Goal: Task Accomplishment & Management: Manage account settings

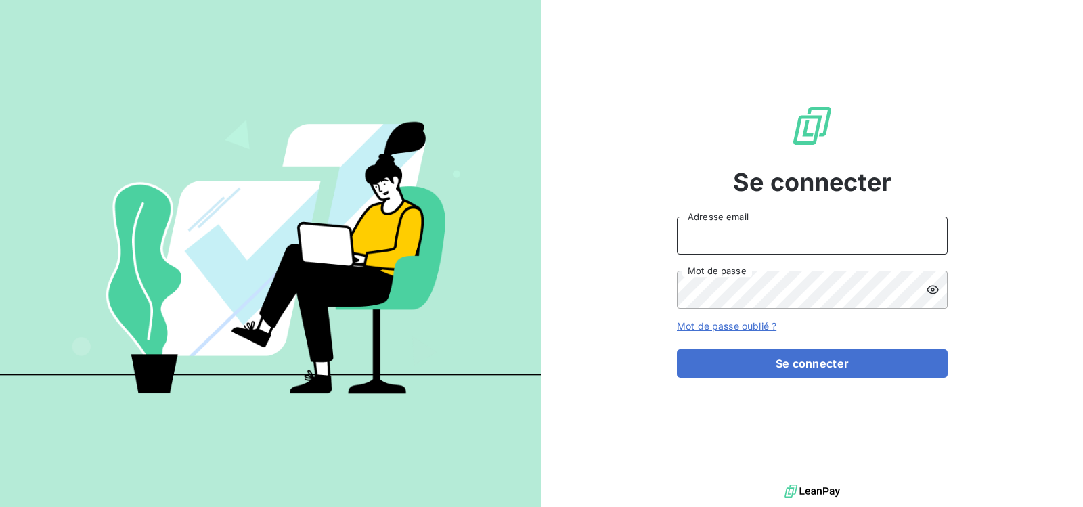
click at [763, 234] on input "Adresse email" at bounding box center [812, 236] width 271 height 38
type input "[DOMAIN_NAME][EMAIL_ADDRESS][DOMAIN_NAME]"
click at [932, 290] on icon at bounding box center [933, 289] width 12 height 9
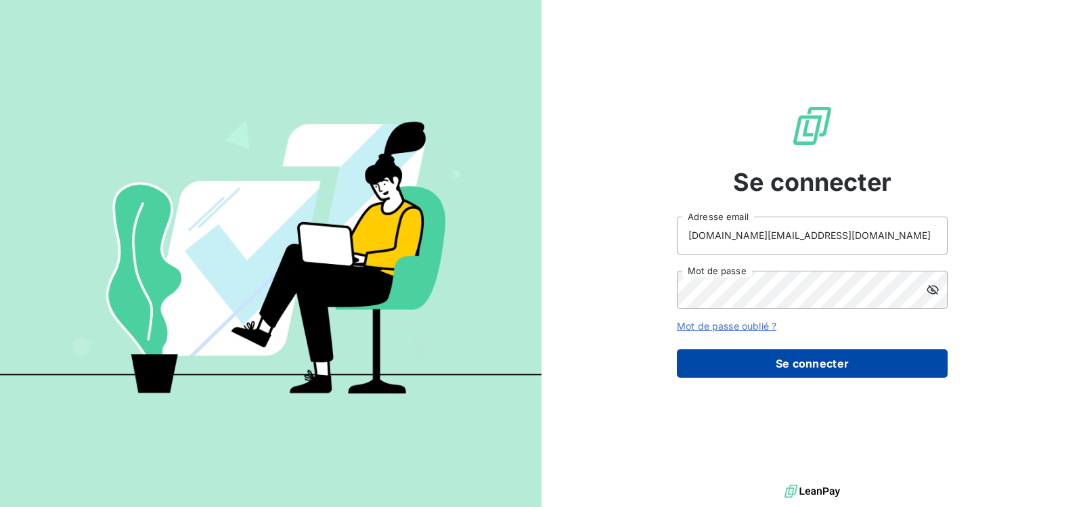
click at [787, 366] on button "Se connecter" at bounding box center [812, 363] width 271 height 28
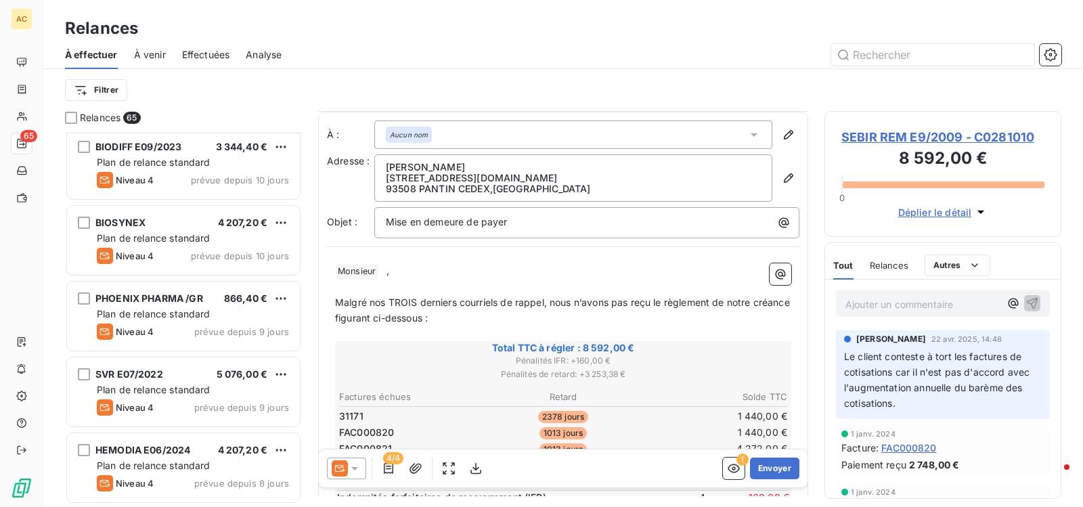
scroll to position [432, 0]
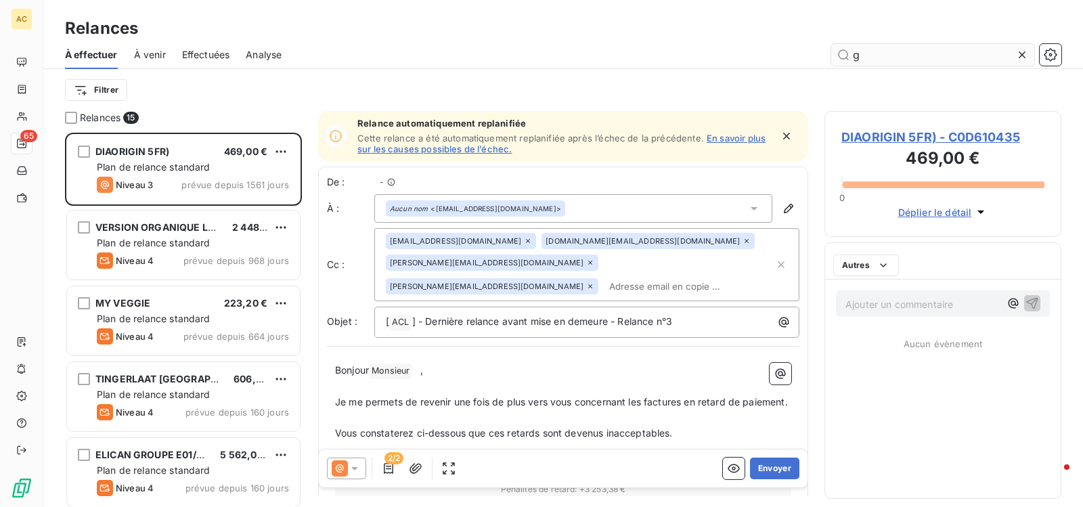
scroll to position [364, 227]
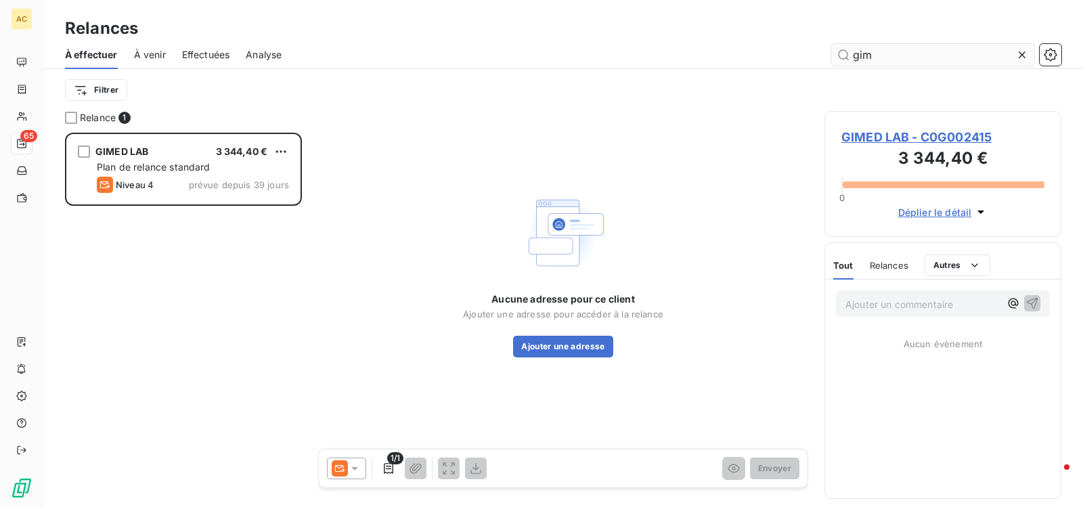
scroll to position [364, 227]
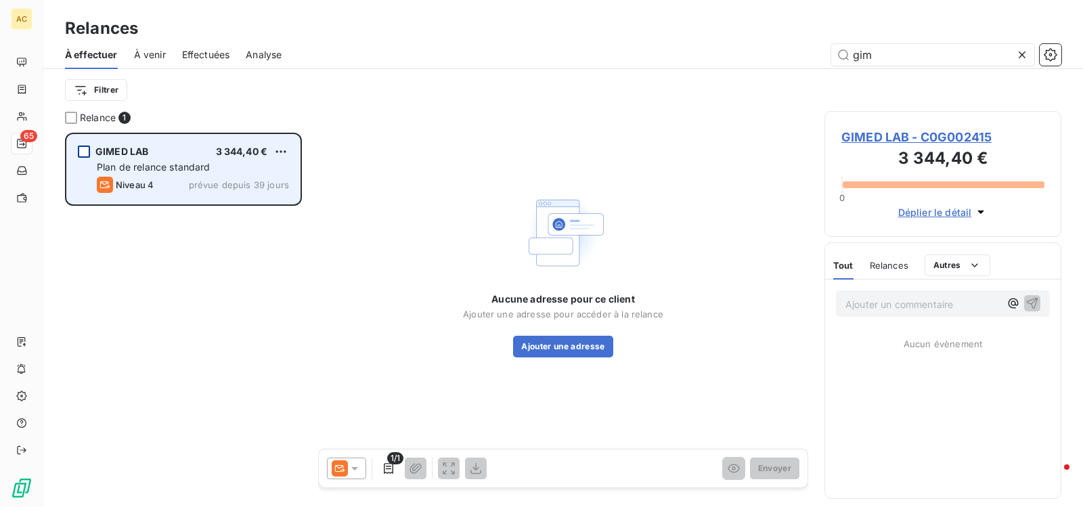
type input "gim"
click at [81, 150] on div "grid" at bounding box center [84, 152] width 12 height 12
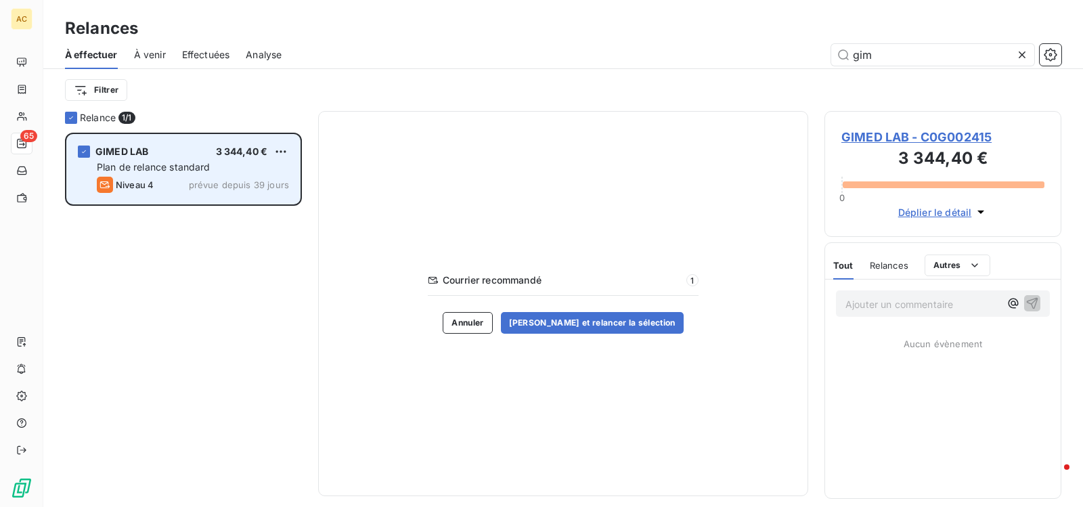
click at [223, 154] on span "3 344,40 €" at bounding box center [242, 152] width 52 height 12
click at [113, 152] on span "GIMED LAB" at bounding box center [121, 152] width 53 height 12
click at [246, 152] on span "3 344,40 €" at bounding box center [242, 152] width 52 height 12
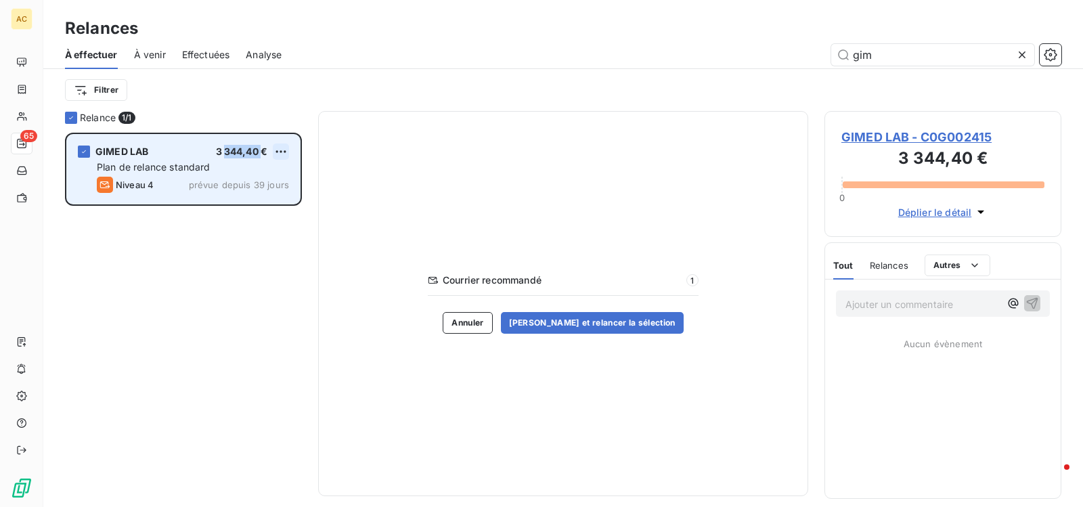
click at [279, 154] on html "AC 65 Relances À effectuer À venir Effectuées Analyse gim Filtrer Relance 1/ 1 …" at bounding box center [541, 253] width 1083 height 507
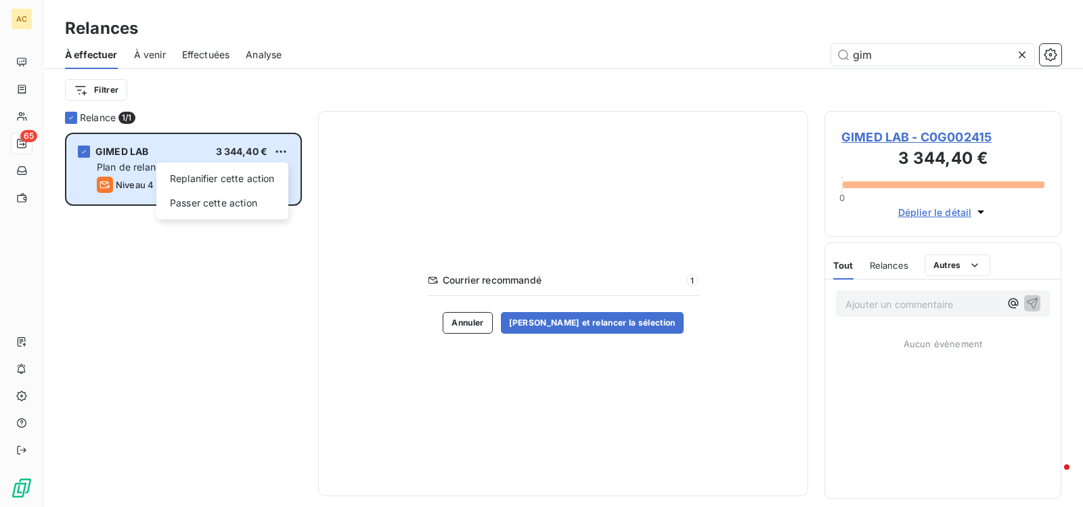
click at [139, 151] on html "AC 65 Relances À effectuer À venir Effectuées Analyse gim Filtrer Relance 1/ 1 …" at bounding box center [541, 253] width 1083 height 507
click at [139, 151] on span "GIMED LAB" at bounding box center [121, 152] width 53 height 12
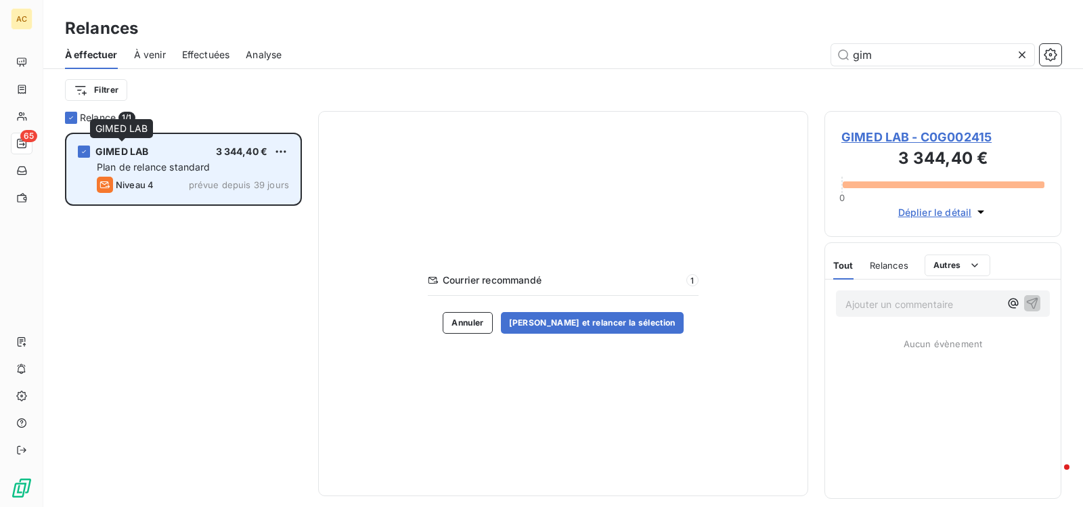
click at [114, 152] on span "GIMED LAB" at bounding box center [121, 152] width 53 height 12
click at [85, 152] on icon "grid" at bounding box center [84, 152] width 8 height 8
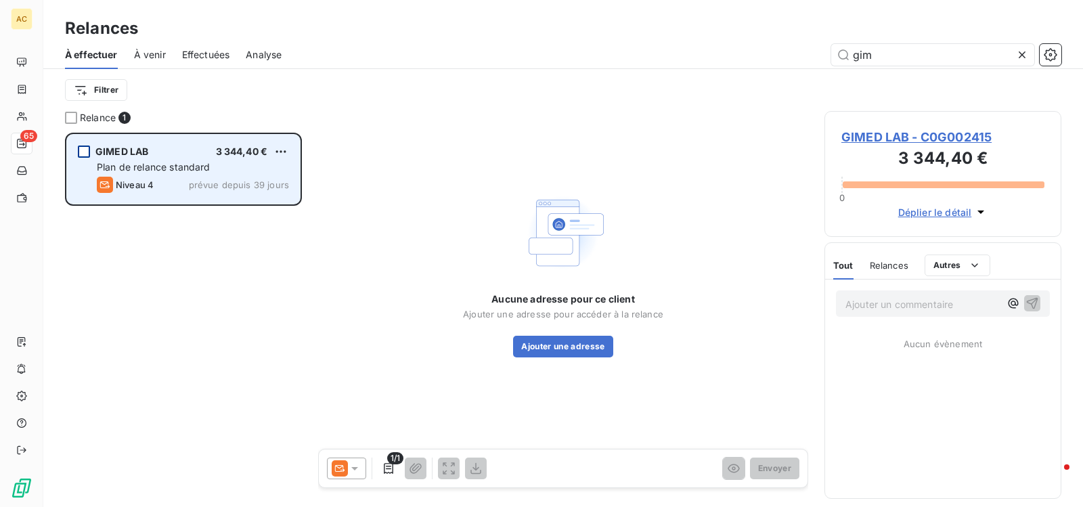
click at [118, 154] on span "GIMED LAB" at bounding box center [121, 152] width 53 height 12
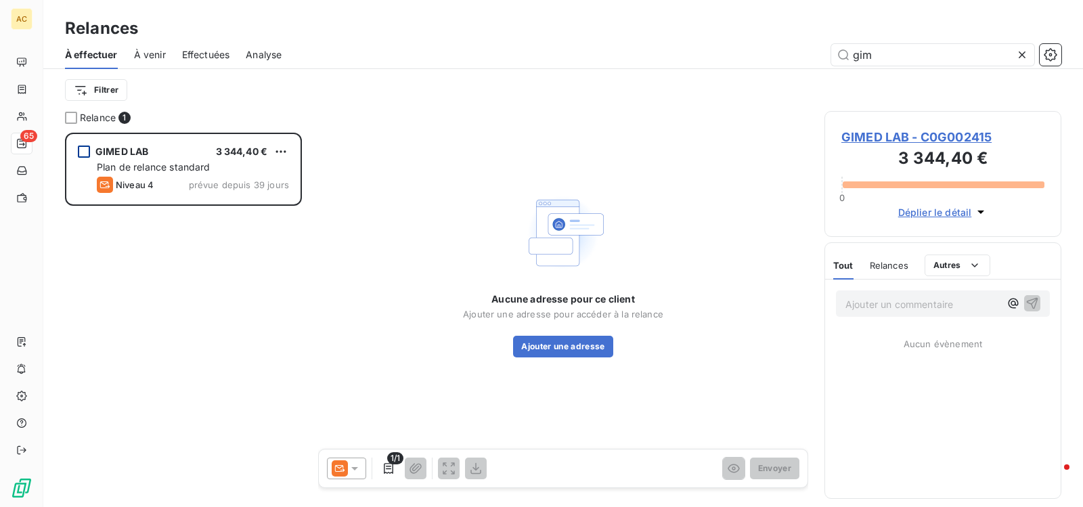
click at [85, 151] on div "grid" at bounding box center [84, 152] width 12 height 12
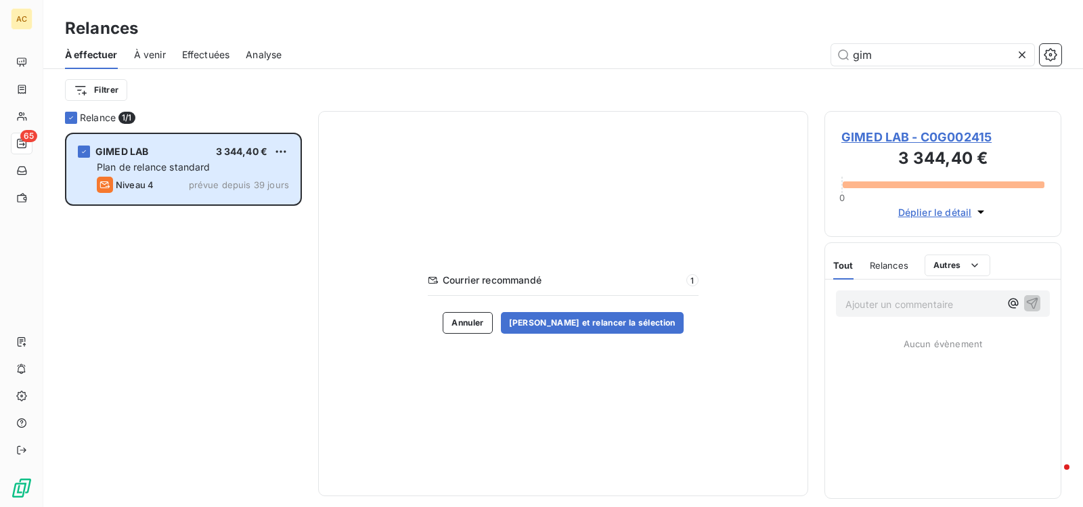
click at [945, 133] on span "GIMED LAB - C0G002415" at bounding box center [942, 137] width 203 height 18
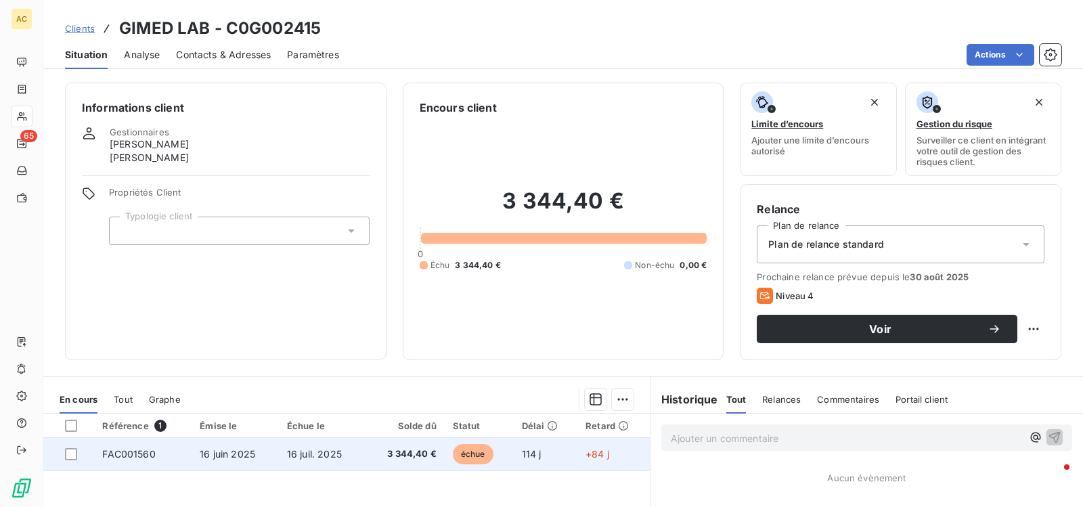
scroll to position [208, 0]
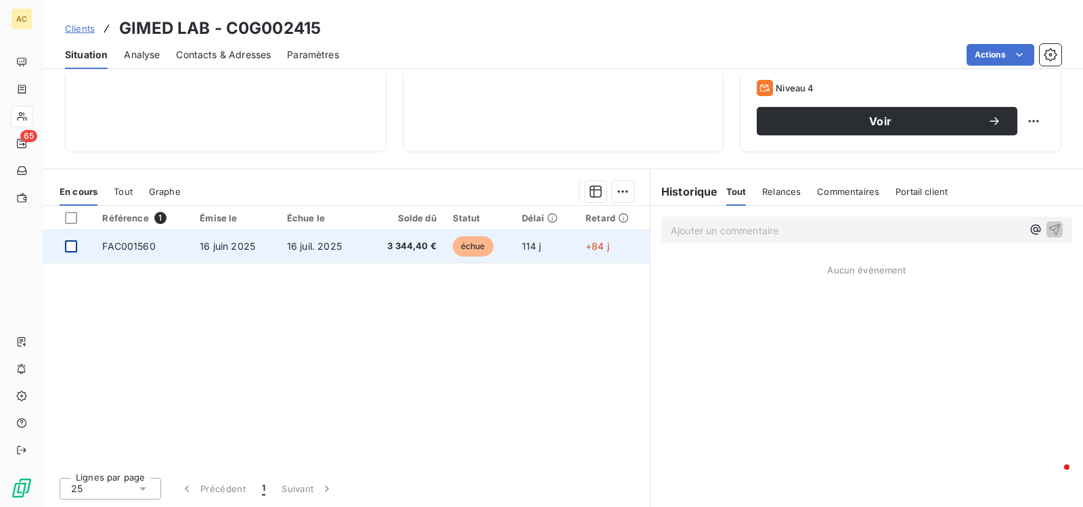
click at [73, 248] on div at bounding box center [71, 246] width 12 height 12
click at [119, 244] on span "FAC001560" at bounding box center [128, 246] width 53 height 12
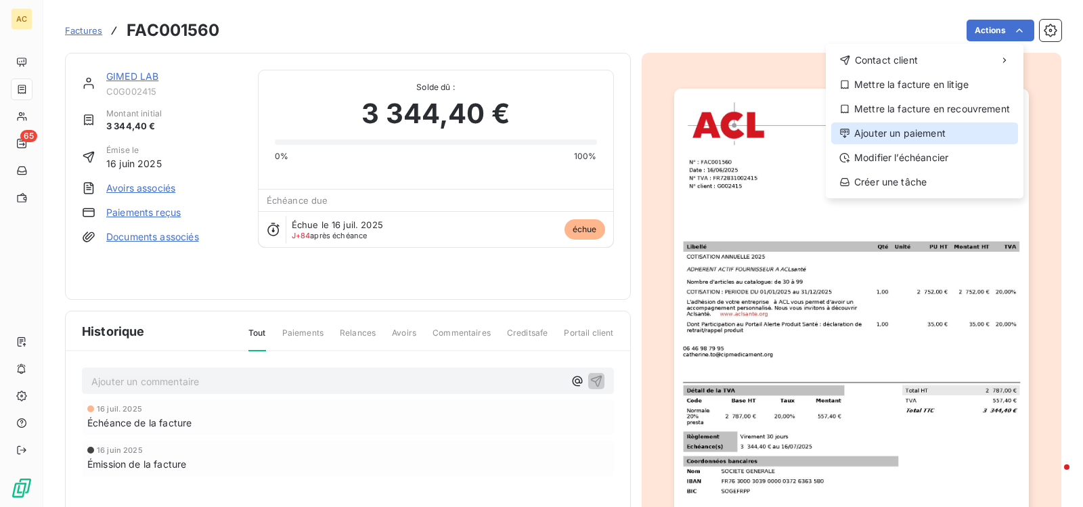
click at [905, 137] on div "Ajouter un paiement" at bounding box center [924, 134] width 187 height 22
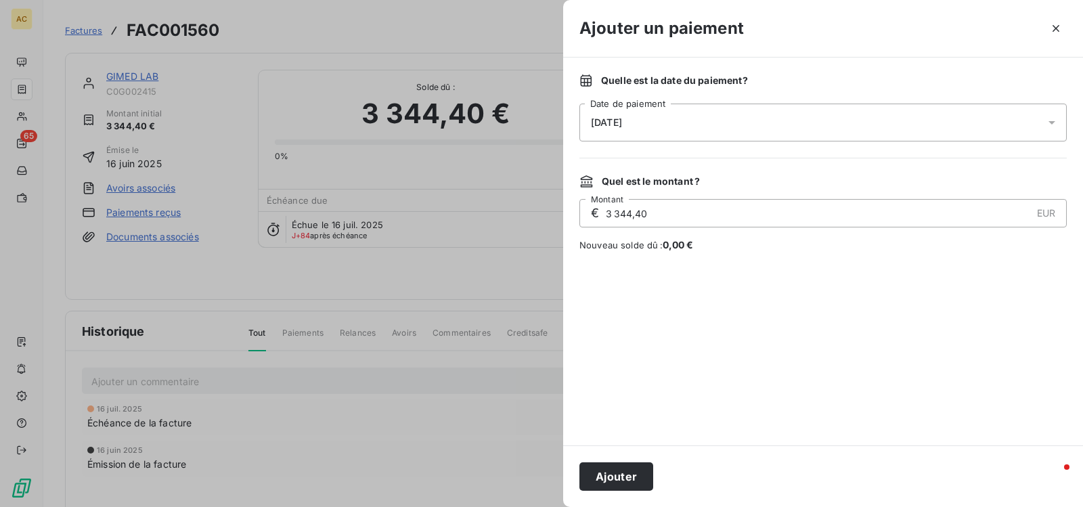
click at [1054, 122] on icon at bounding box center [1051, 122] width 7 height 3
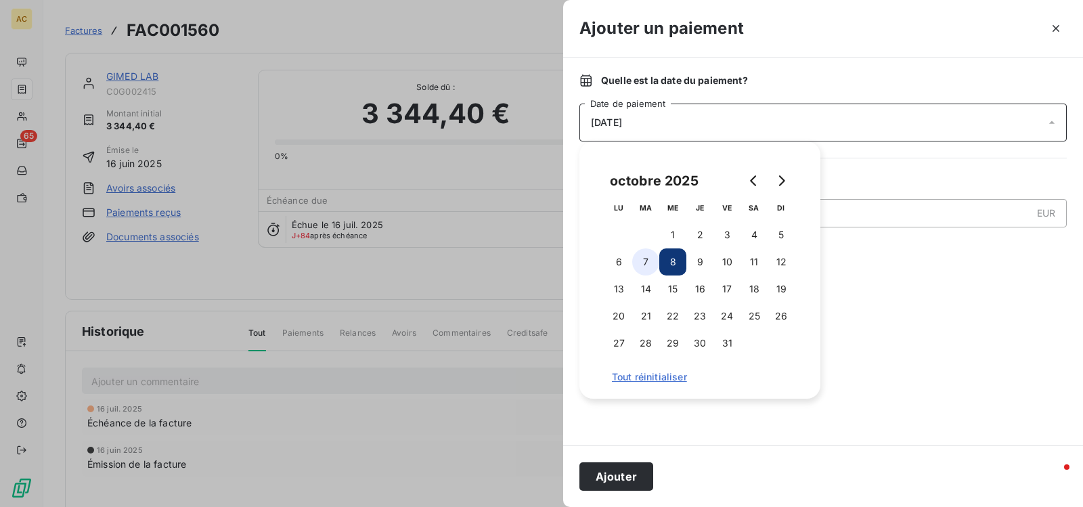
click at [648, 262] on button "7" at bounding box center [645, 261] width 27 height 27
click at [646, 259] on button "7" at bounding box center [645, 261] width 27 height 27
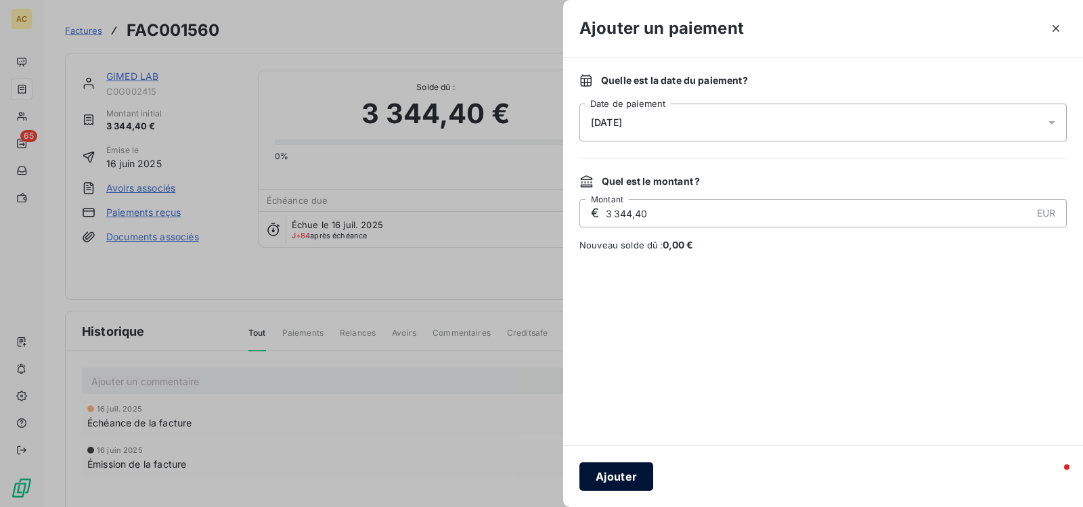
click at [628, 472] on button "Ajouter" at bounding box center [616, 476] width 74 height 28
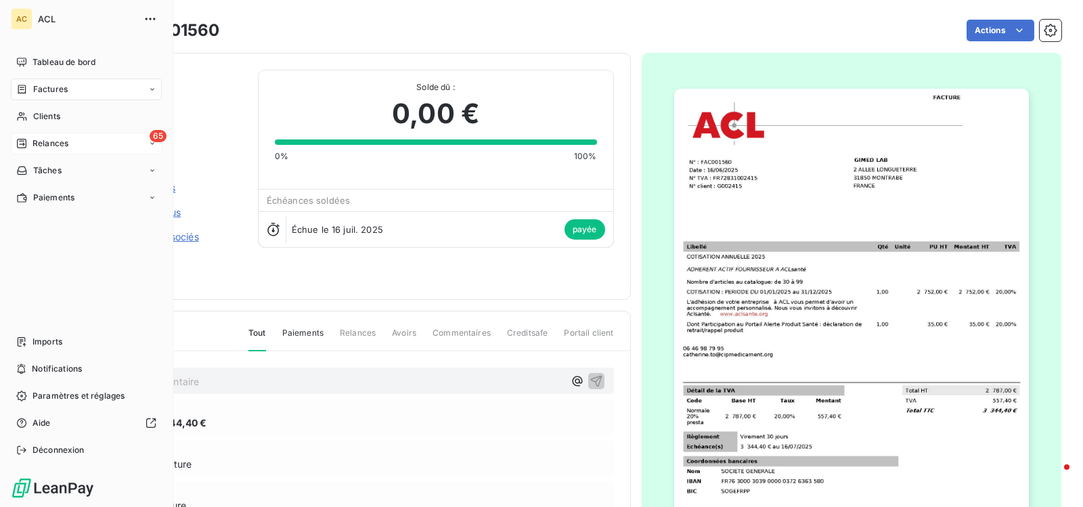
click at [152, 146] on icon at bounding box center [152, 143] width 8 height 8
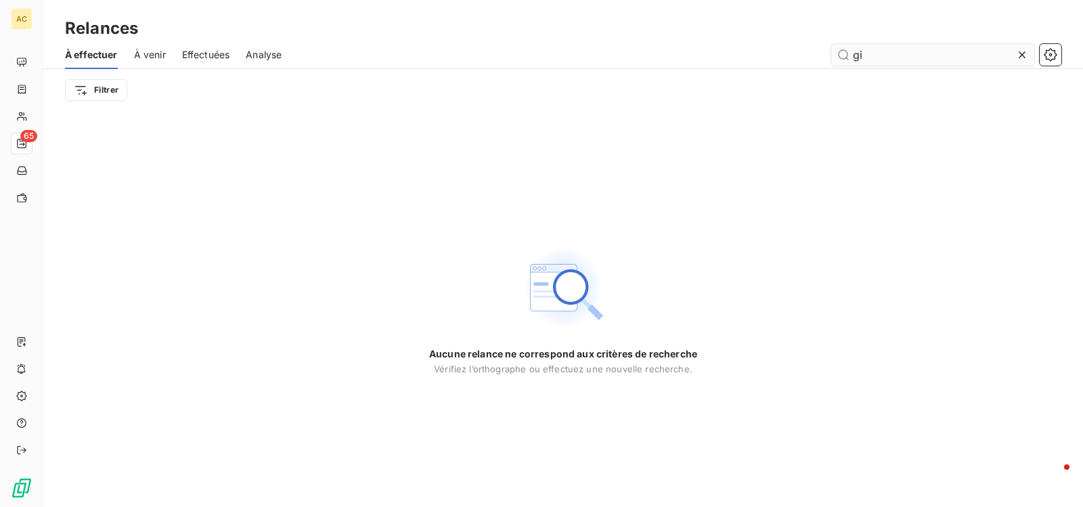
type input "g"
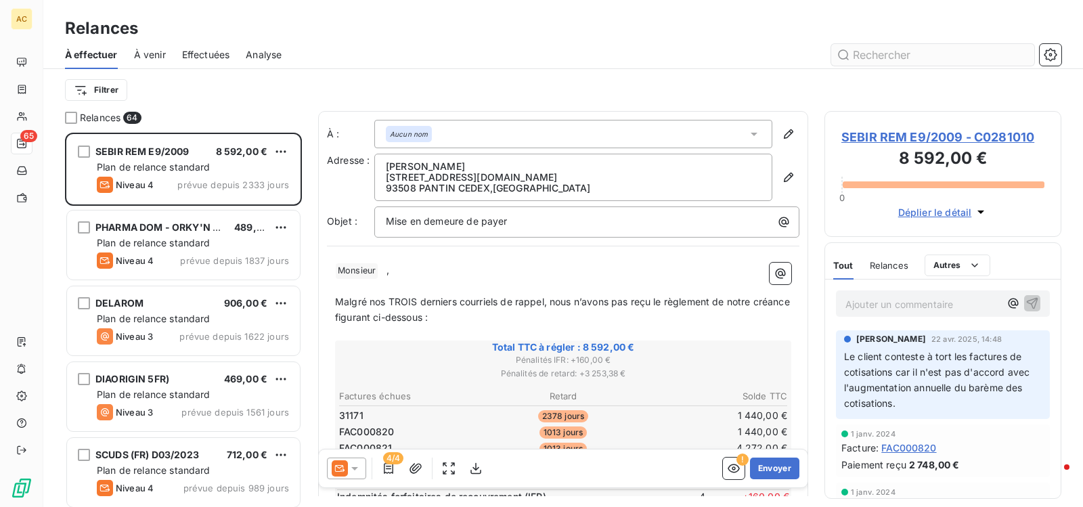
scroll to position [364, 227]
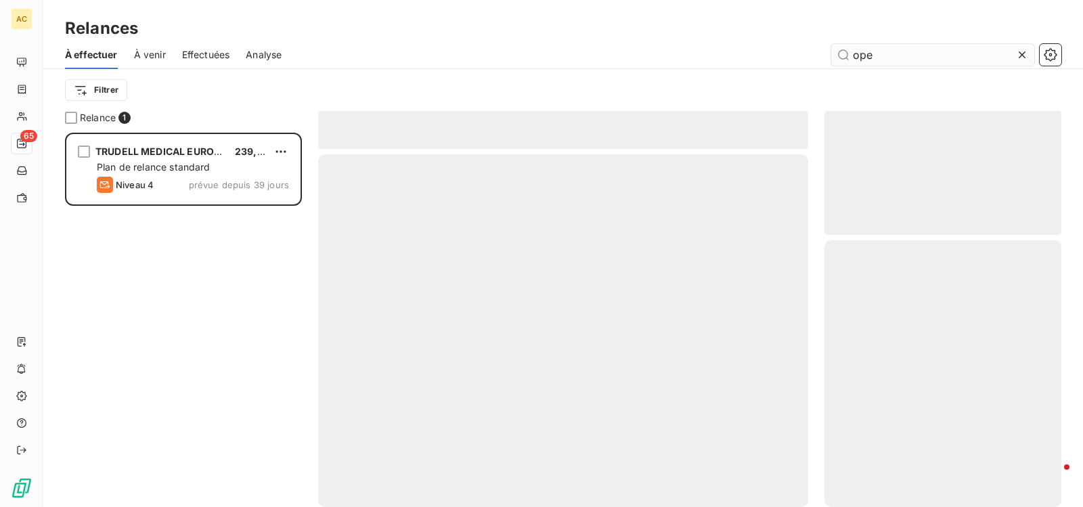
scroll to position [364, 227]
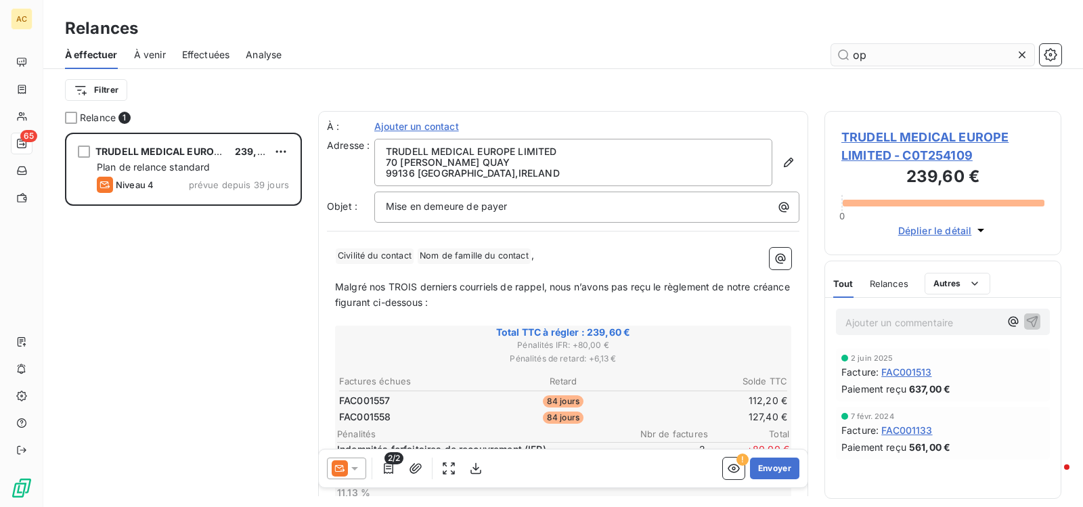
type input "o"
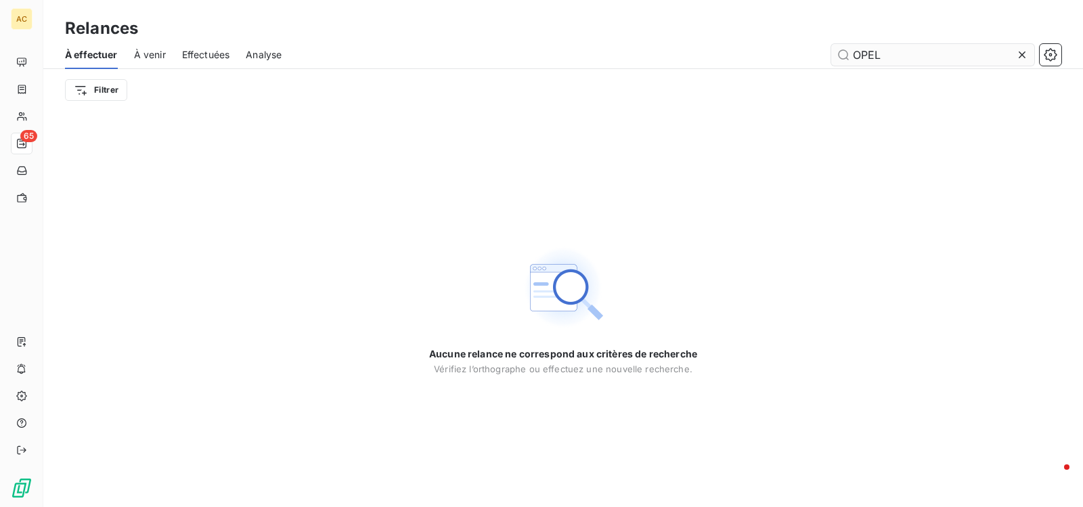
click at [943, 51] on input "OPEL" at bounding box center [932, 55] width 203 height 22
type input "O"
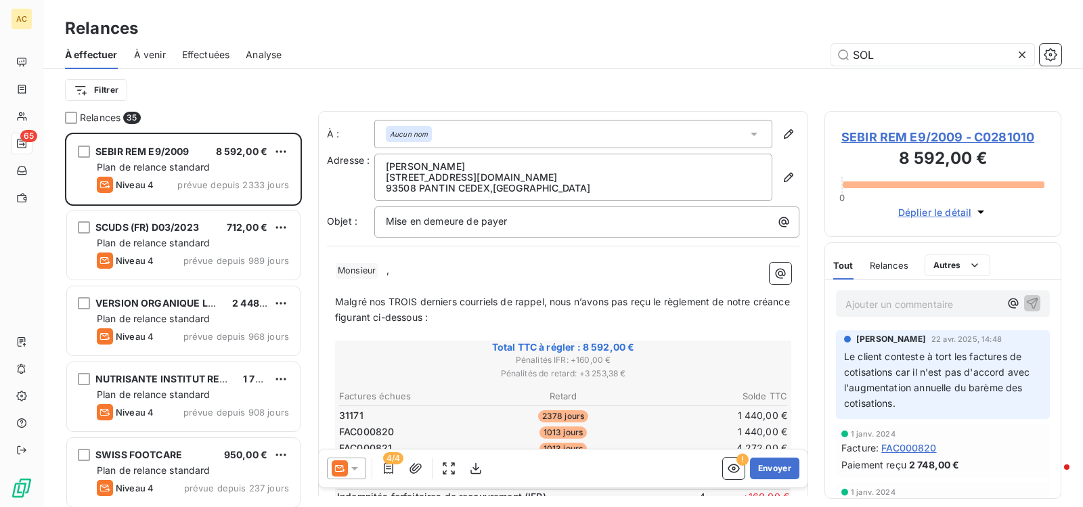
scroll to position [364, 227]
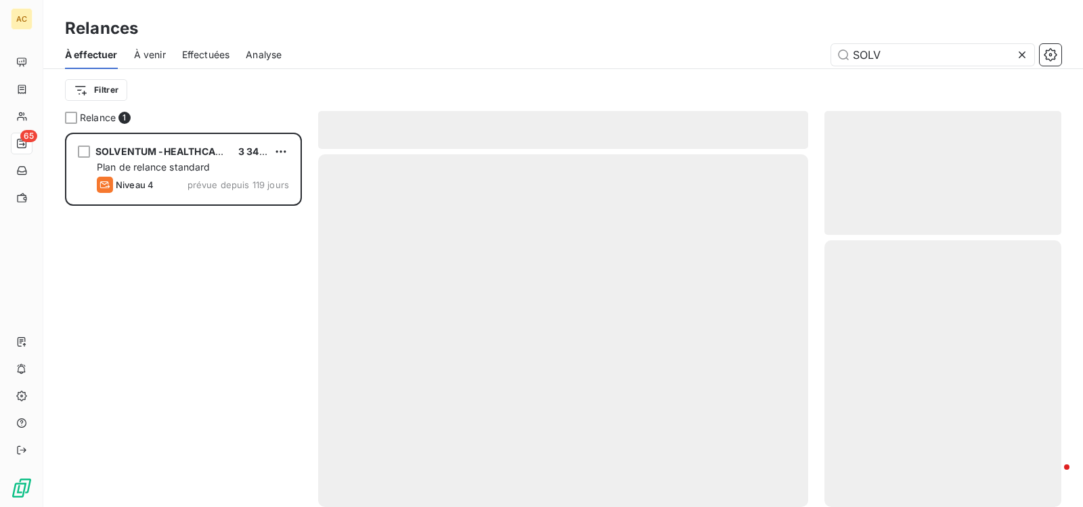
scroll to position [364, 227]
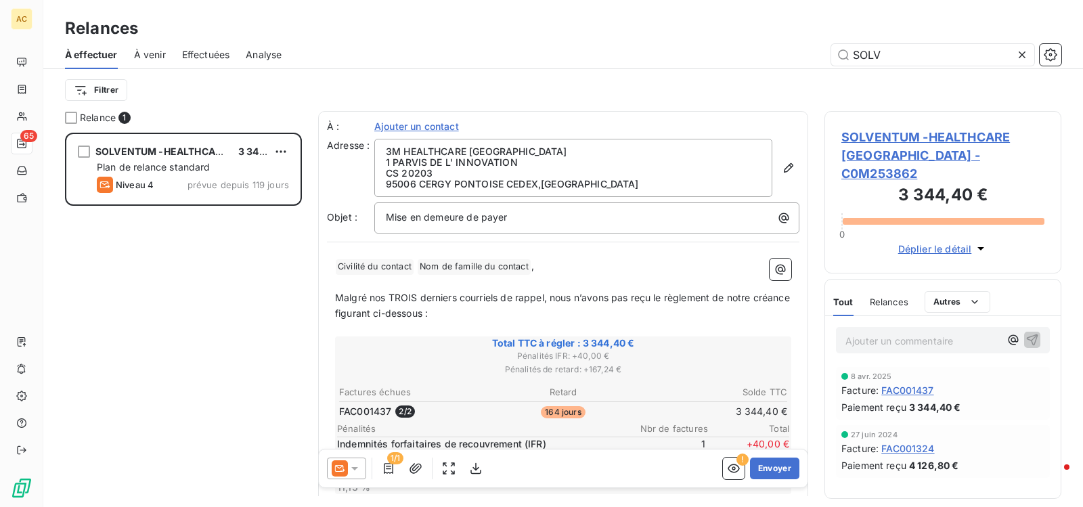
type input "SOLV"
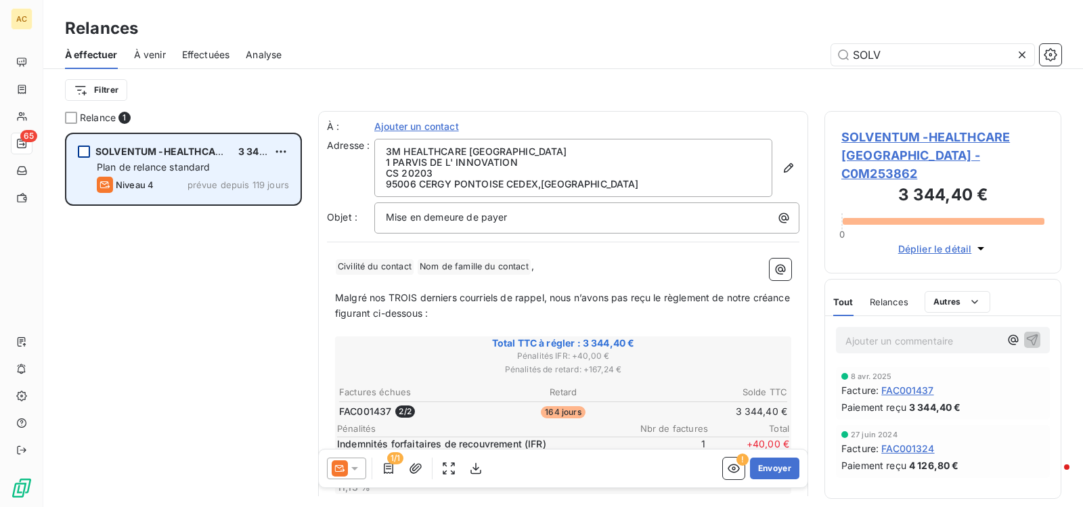
click at [79, 151] on div "grid" at bounding box center [84, 152] width 12 height 12
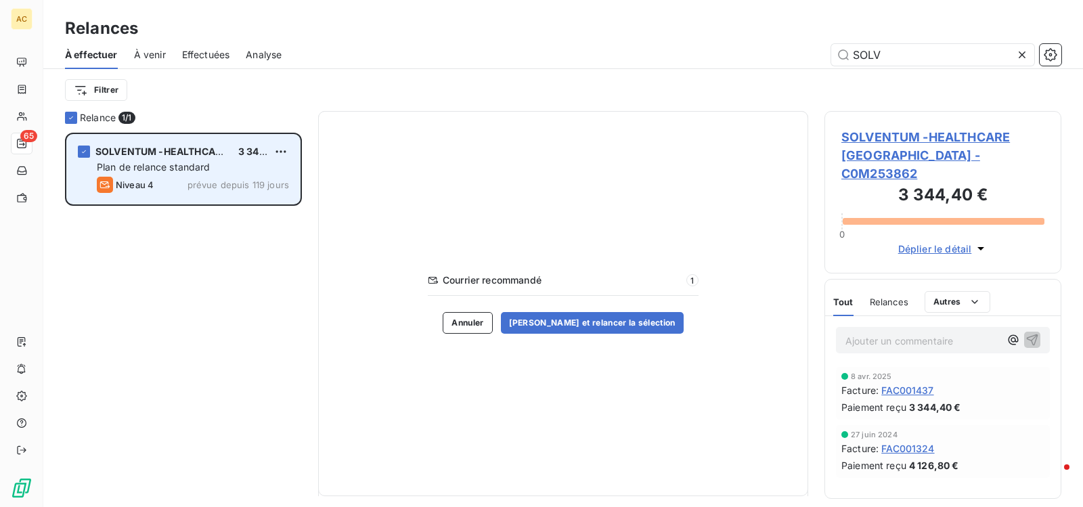
click at [123, 151] on span "SOLVENTUM -HEALTHCARE [GEOGRAPHIC_DATA]" at bounding box center [212, 152] width 235 height 12
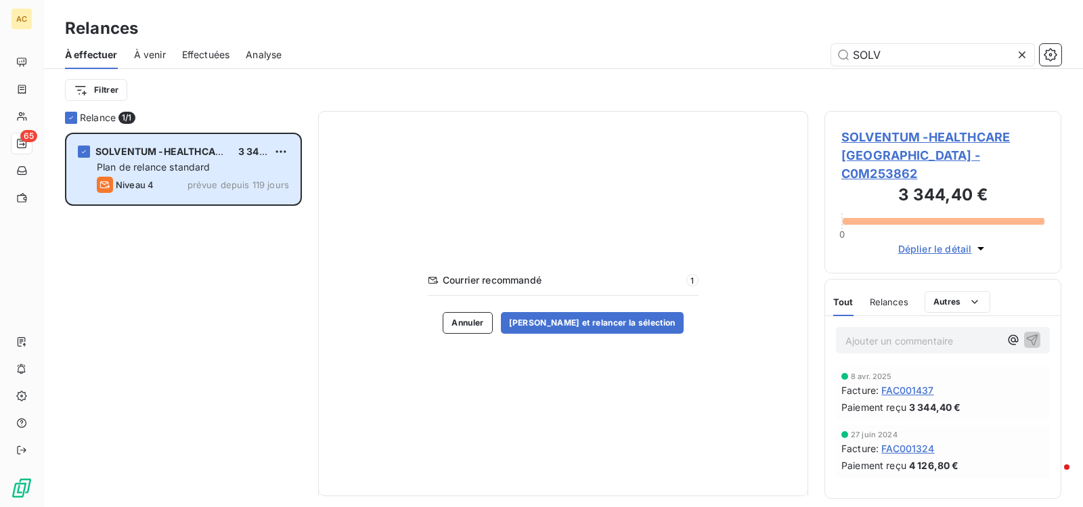
click at [887, 141] on span "SOLVENTUM -HEALTHCARE [GEOGRAPHIC_DATA] - C0M253862" at bounding box center [942, 155] width 203 height 55
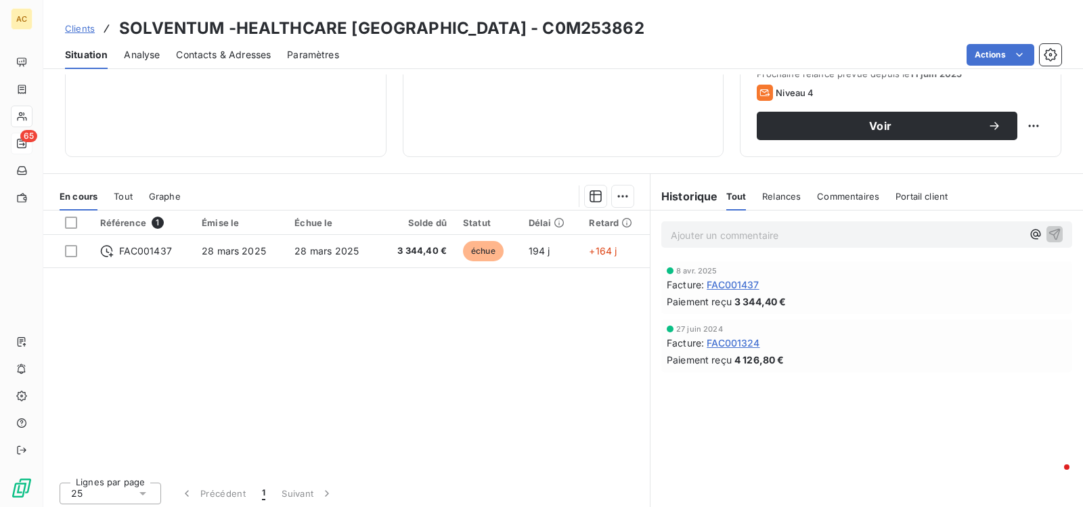
scroll to position [208, 0]
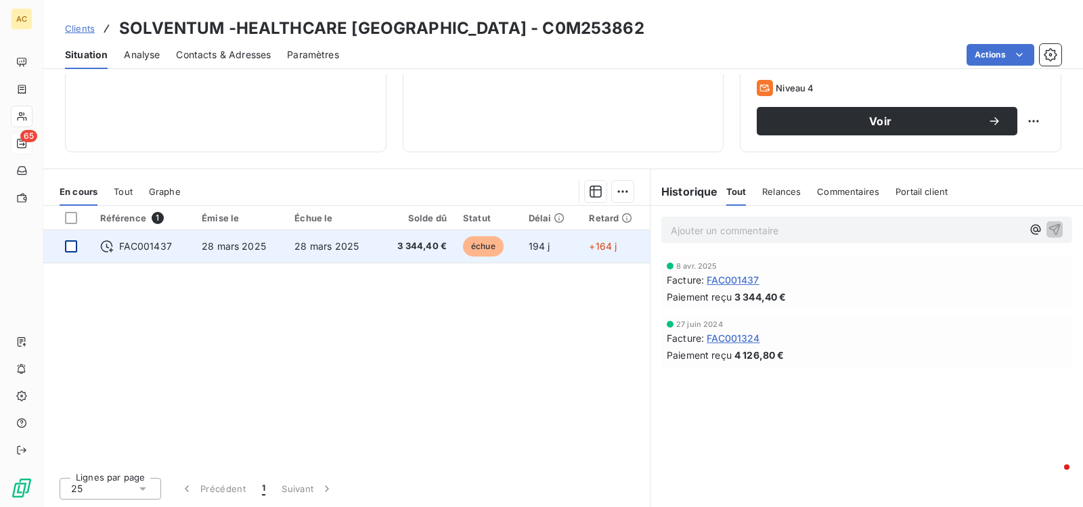
click at [72, 246] on div at bounding box center [71, 246] width 12 height 12
click at [303, 248] on span "28 mars 2025" at bounding box center [326, 246] width 64 height 12
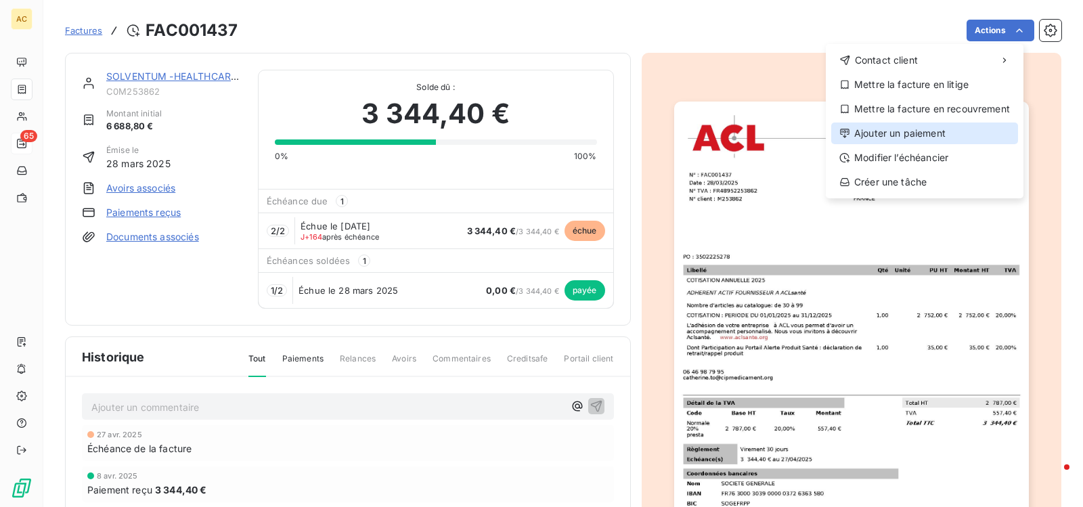
click at [922, 136] on div "Ajouter un paiement" at bounding box center [924, 134] width 187 height 22
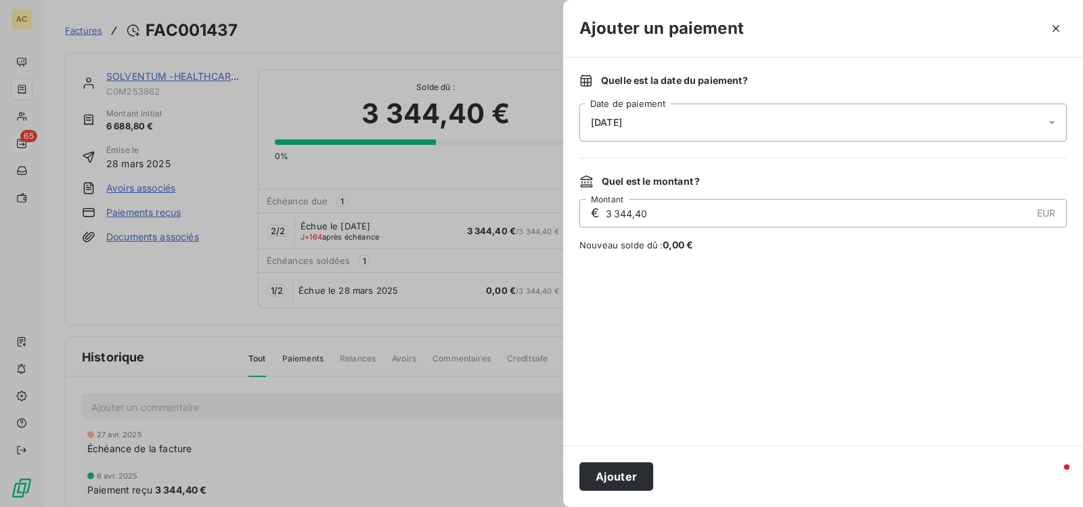
click at [1052, 125] on icon at bounding box center [1052, 123] width 14 height 14
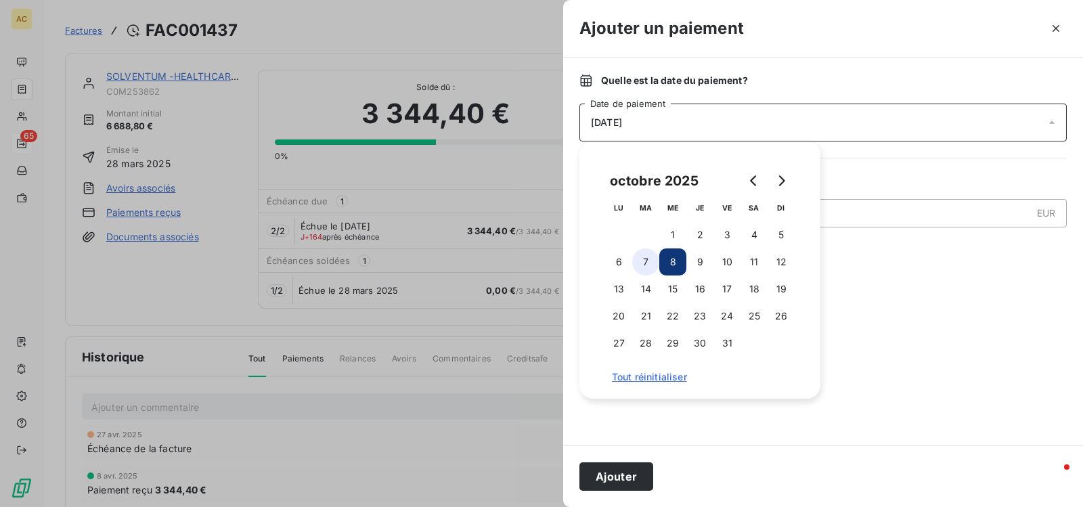
click at [642, 263] on button "7" at bounding box center [645, 261] width 27 height 27
click at [623, 471] on button "Ajouter" at bounding box center [616, 476] width 74 height 28
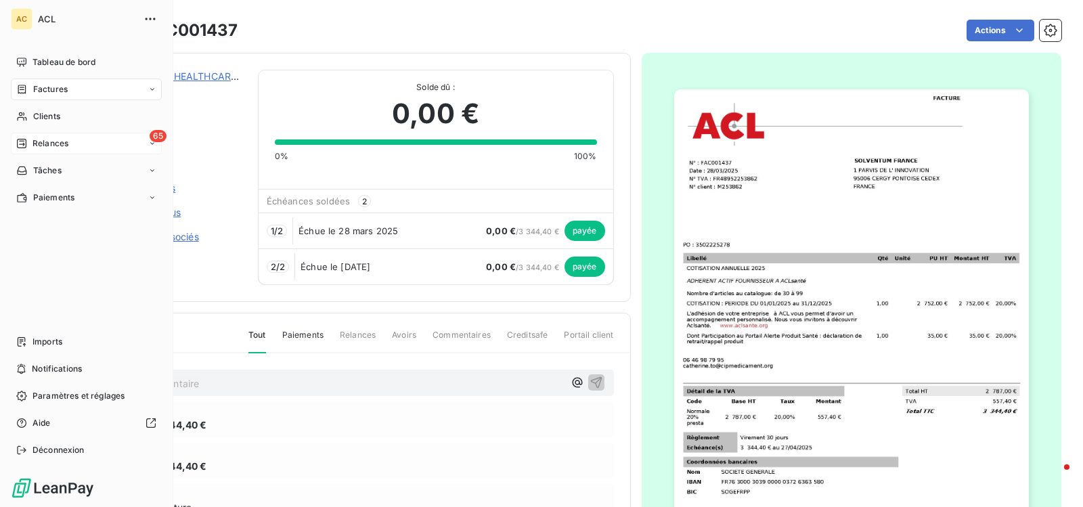
click at [55, 143] on span "Relances" at bounding box center [50, 143] width 36 height 12
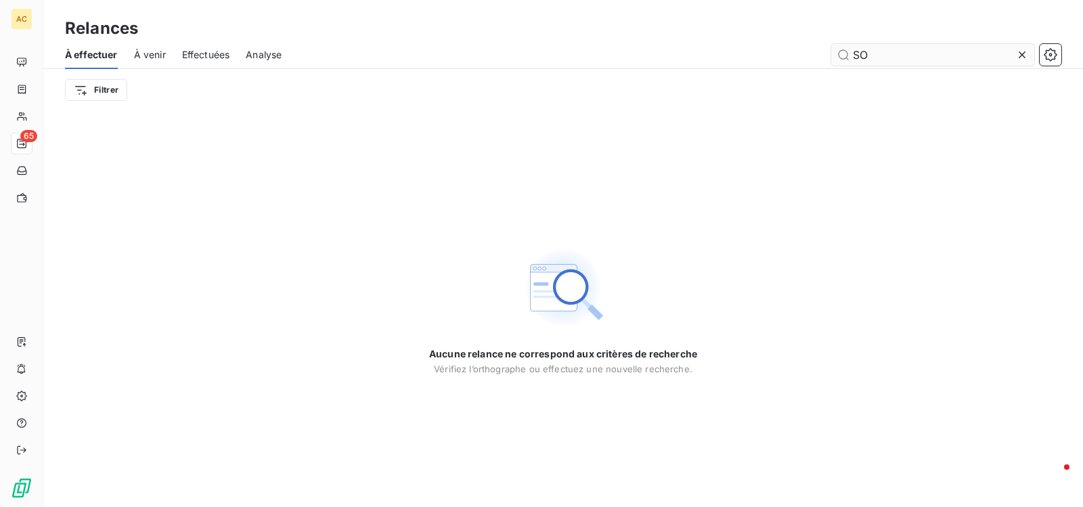
type input "S"
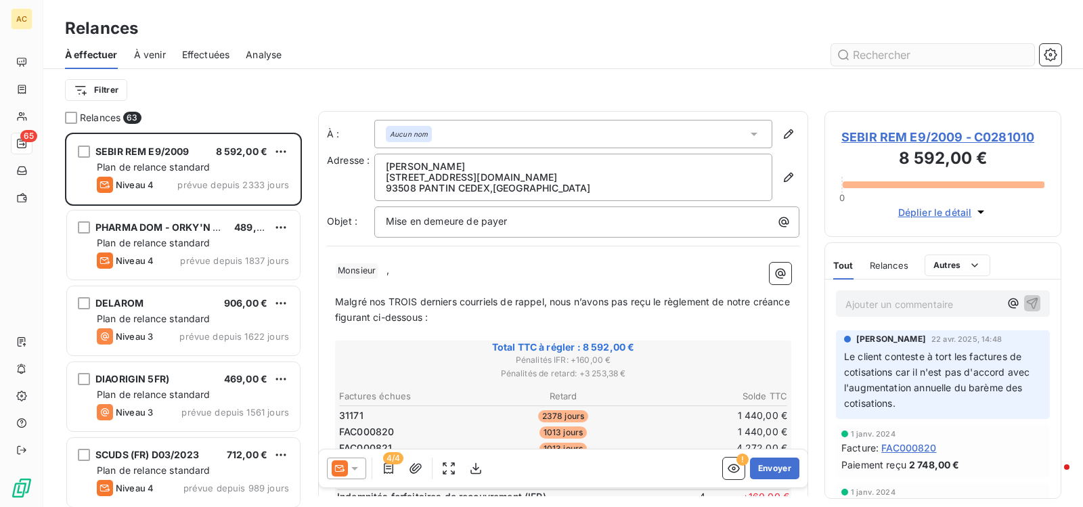
scroll to position [364, 227]
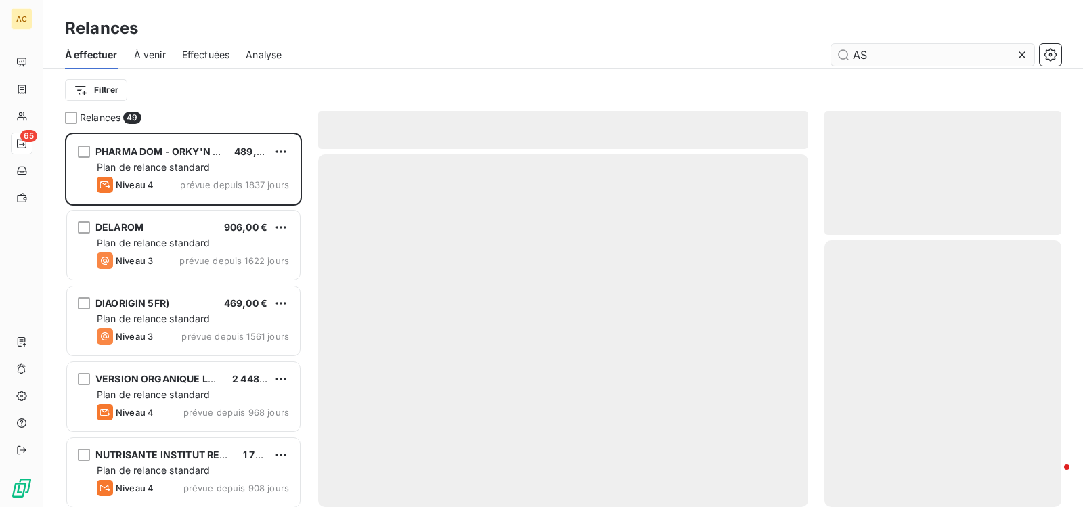
scroll to position [364, 227]
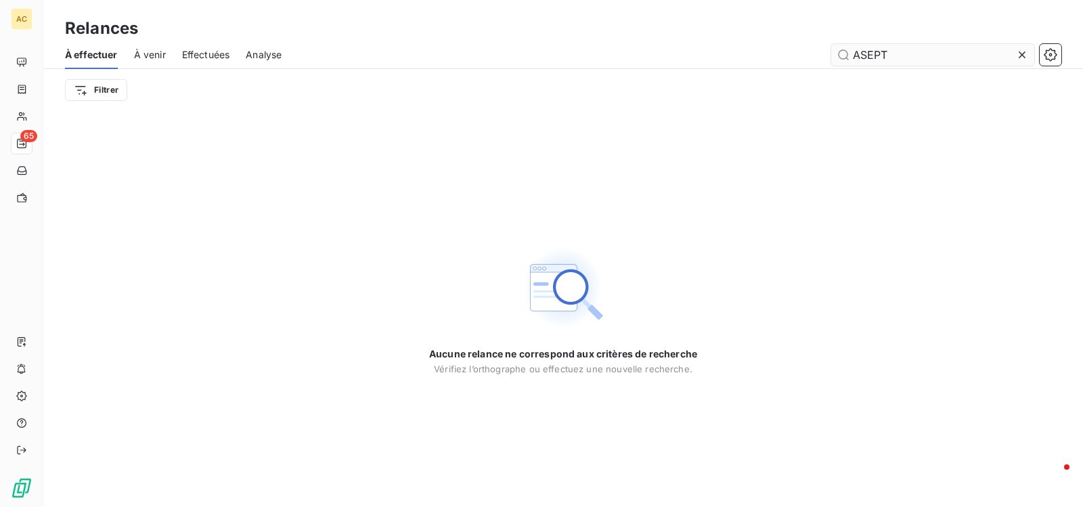
type input "ASEPT"
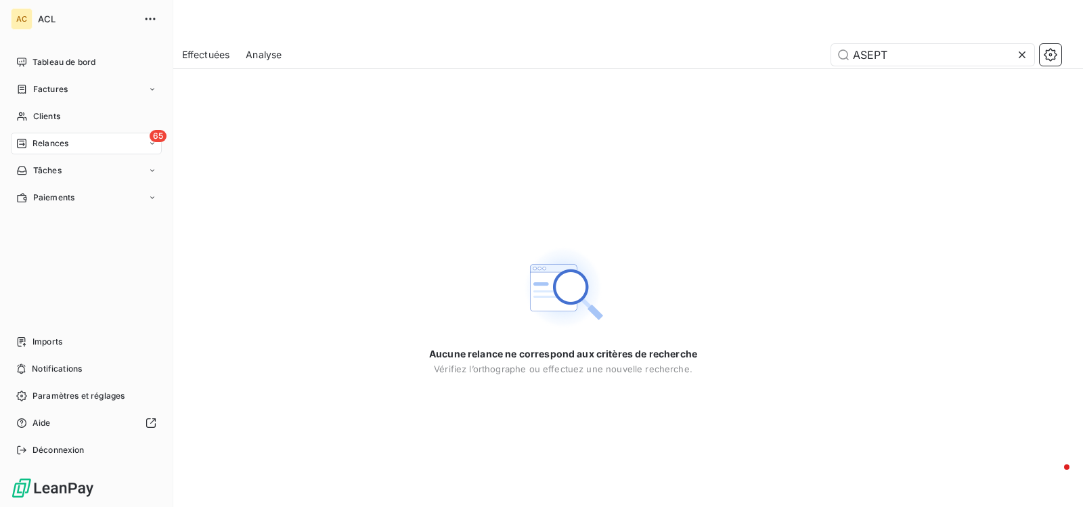
click at [51, 139] on span "Relances" at bounding box center [50, 143] width 36 height 12
click at [150, 137] on span "65" at bounding box center [158, 136] width 17 height 12
click at [151, 88] on icon at bounding box center [152, 89] width 8 height 8
click at [77, 117] on div "Factures" at bounding box center [94, 117] width 135 height 22
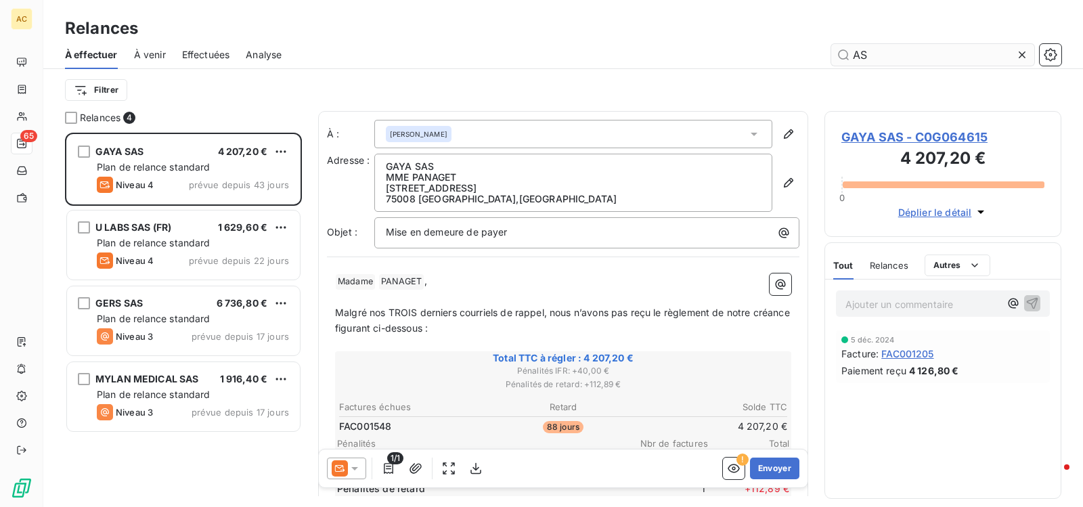
click at [885, 58] on input "AS" at bounding box center [932, 55] width 203 height 22
type input "A"
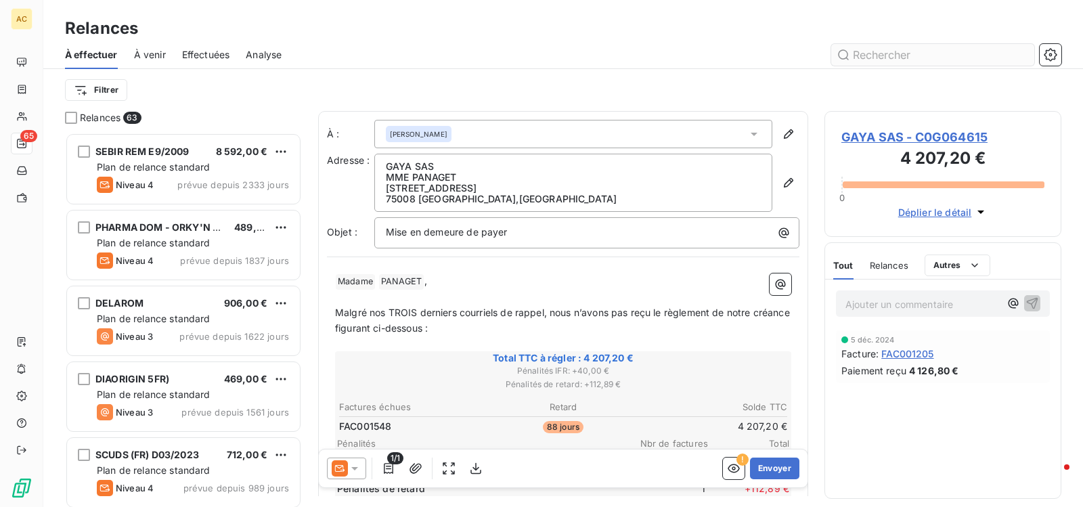
click at [879, 52] on input "text" at bounding box center [932, 55] width 203 height 22
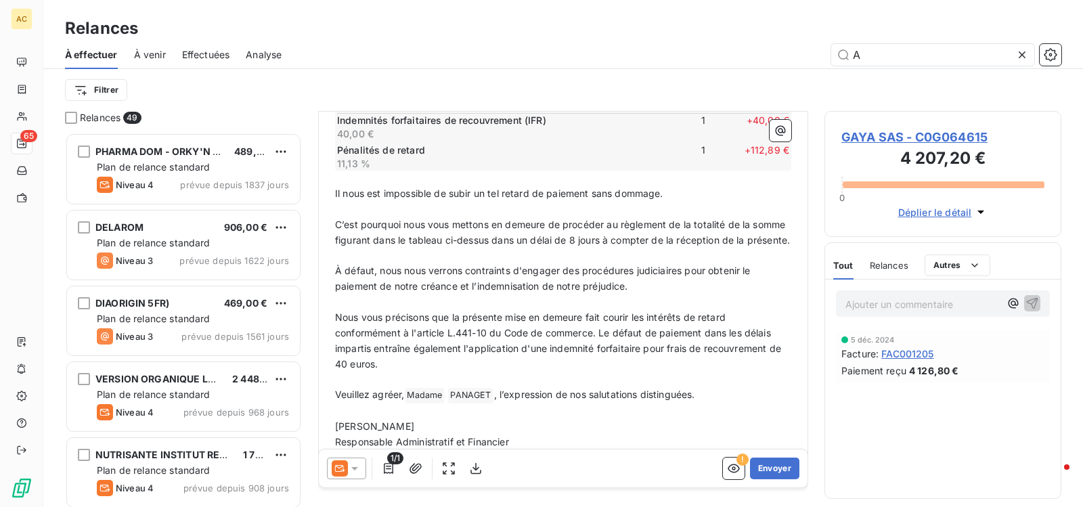
scroll to position [394, 0]
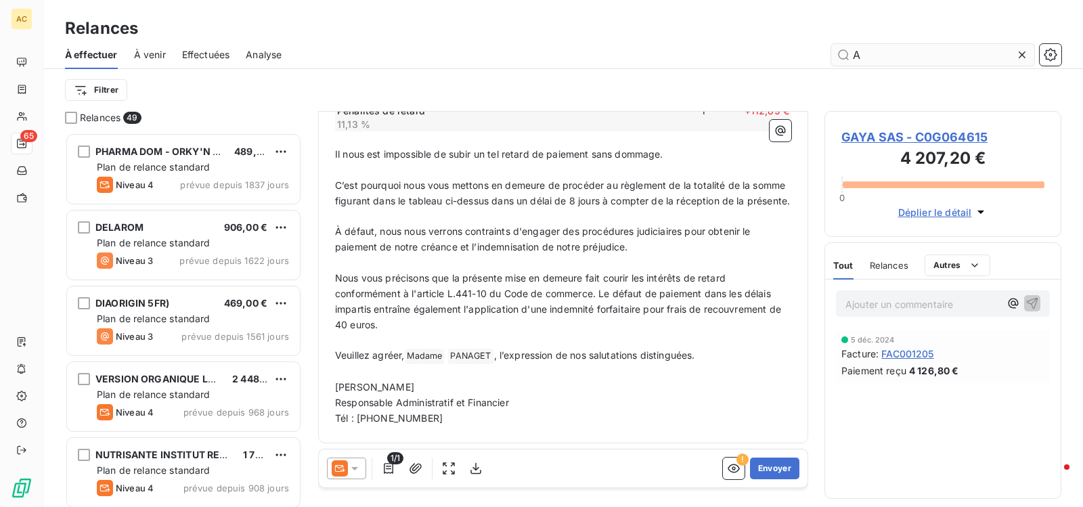
click at [904, 52] on input "A" at bounding box center [932, 55] width 203 height 22
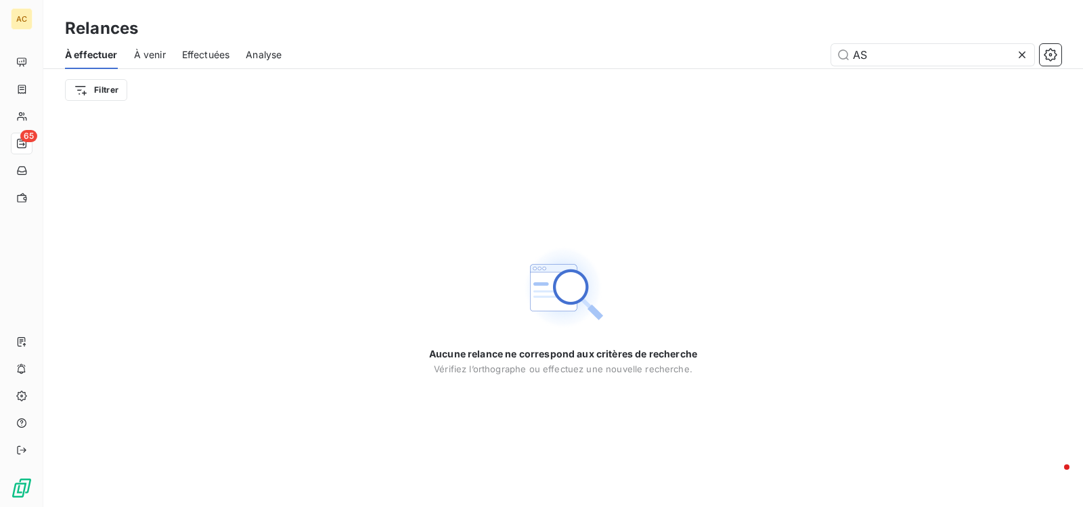
type input "A"
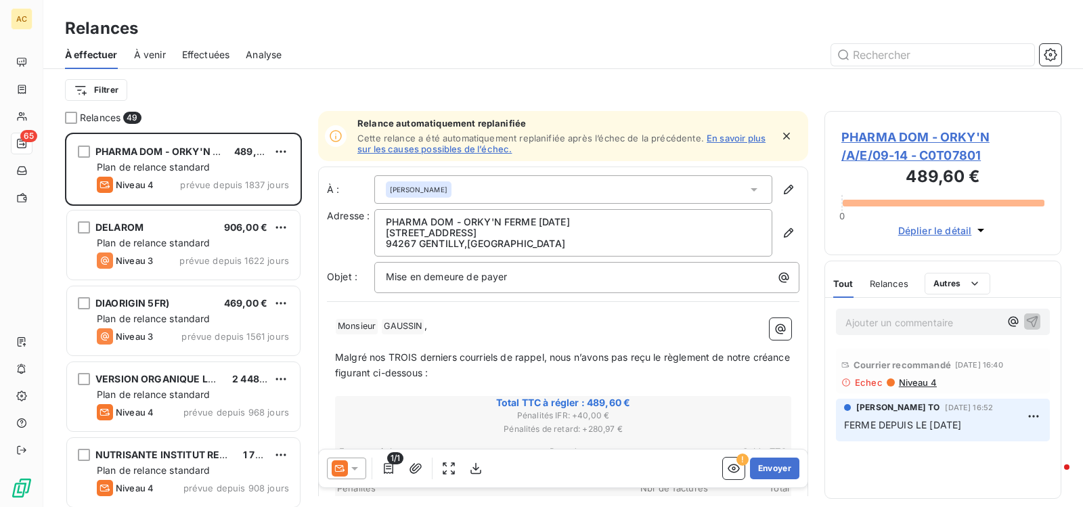
scroll to position [364, 227]
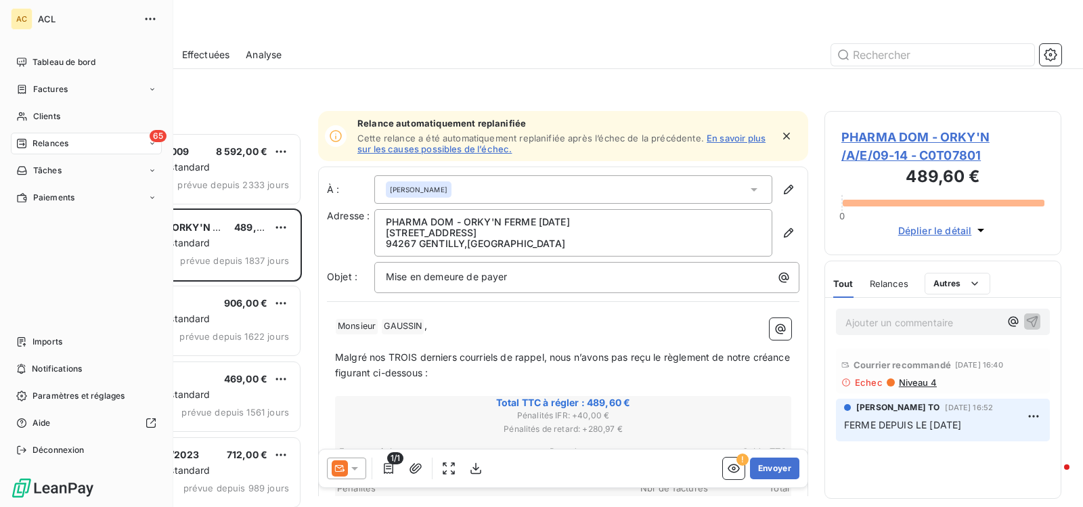
click at [152, 144] on icon at bounding box center [152, 143] width 4 height 2
click at [148, 88] on icon at bounding box center [152, 89] width 8 height 8
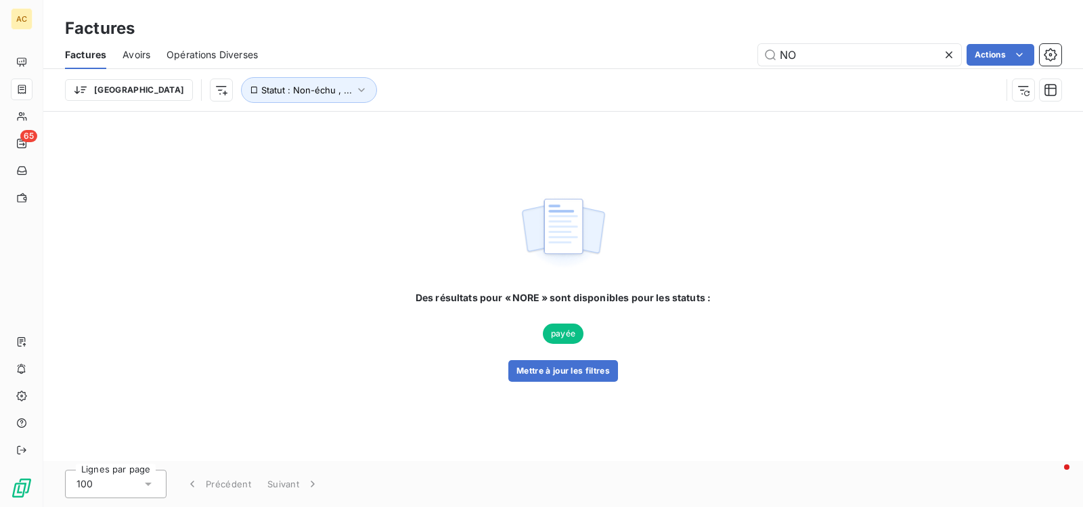
type input "N"
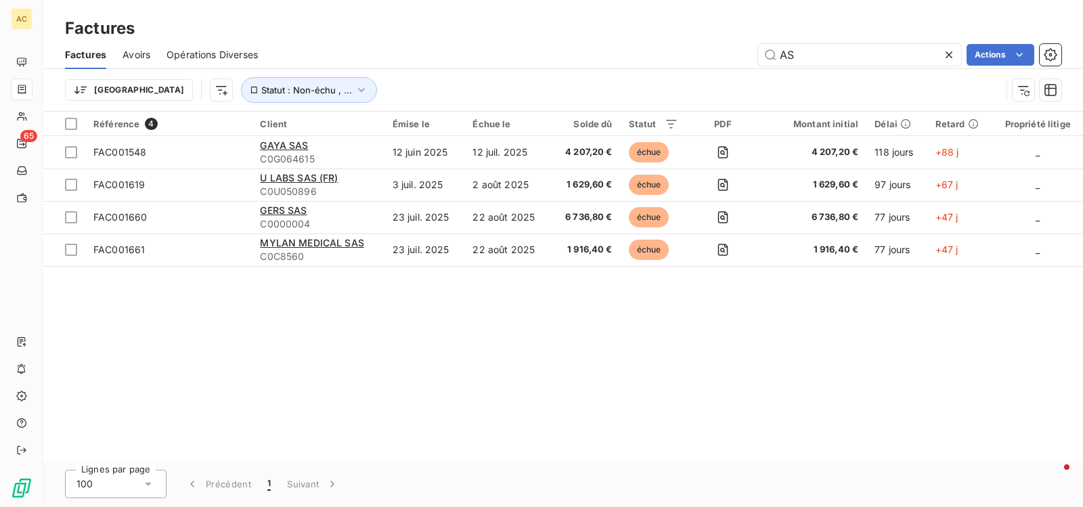
type input "AS"
